Goal: Find contact information: Find contact information

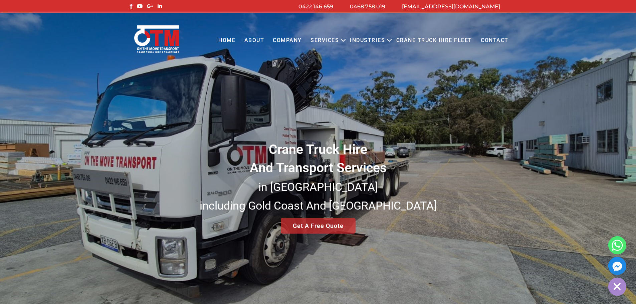
click at [492, 36] on link "Contact" at bounding box center [495, 40] width 36 height 18
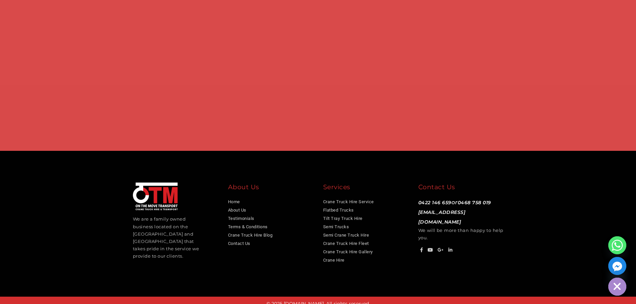
scroll to position [517, 0]
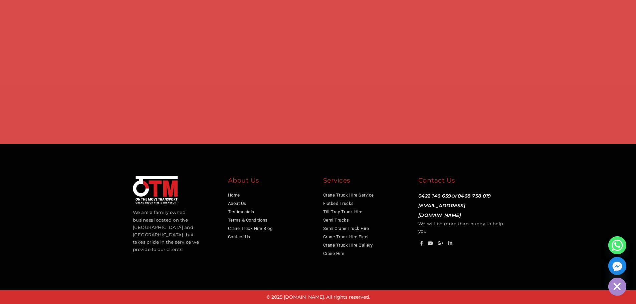
click at [414, 204] on div "Contact Us [PHONE_NUMBER] or [PHONE_NUMBER] [EMAIL_ADDRESS][DOMAIN_NAME] We wil…" at bounding box center [461, 212] width 95 height 72
copy link "[EMAIL_ADDRESS][DOMAIN_NAME]"
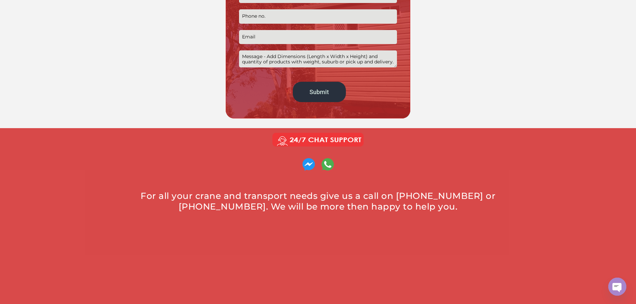
scroll to position [33, 0]
